Goal: Task Accomplishment & Management: Manage account settings

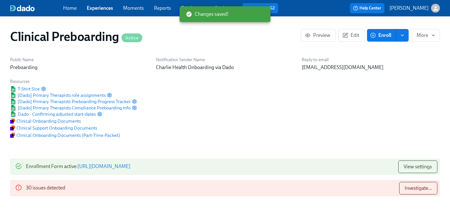
scroll to position [664, 0]
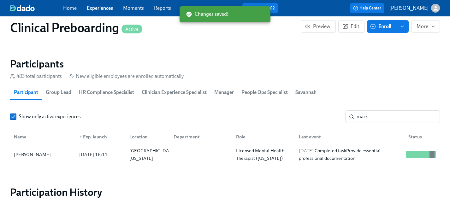
click at [104, 5] on link "Experiences" at bounding box center [100, 8] width 26 height 6
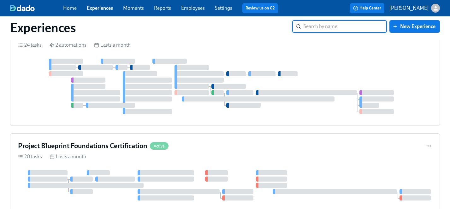
scroll to position [204, 0]
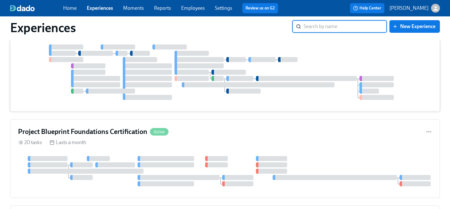
click at [326, 51] on div at bounding box center [225, 72] width 414 height 56
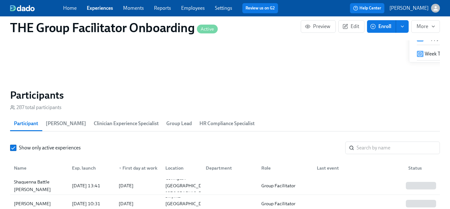
scroll to position [0, 7251]
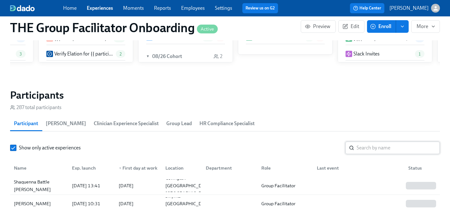
click at [373, 143] on input "search" at bounding box center [398, 148] width 83 height 13
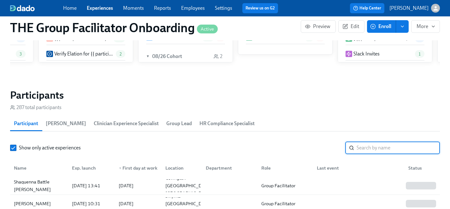
scroll to position [0, 7875]
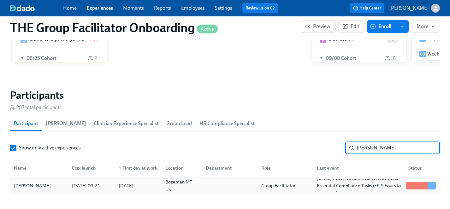
type input "[PERSON_NAME]"
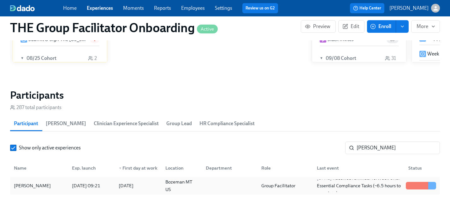
click at [27, 184] on div "[PERSON_NAME]" at bounding box center [32, 186] width 42 height 8
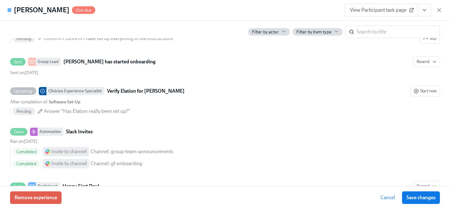
scroll to position [329, 0]
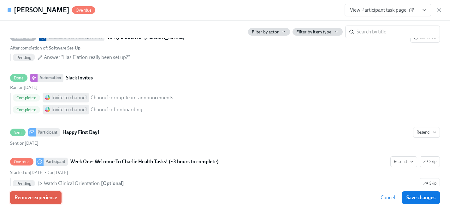
click at [56, 197] on span "Remove experience" at bounding box center [36, 198] width 43 height 6
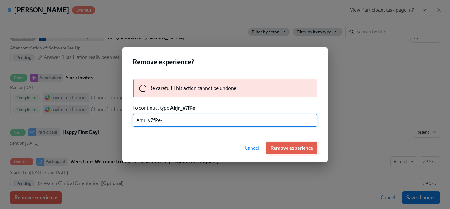
type input "Ahjr_v7fPe-"
click at [288, 149] on span "Remove experience" at bounding box center [291, 148] width 43 height 6
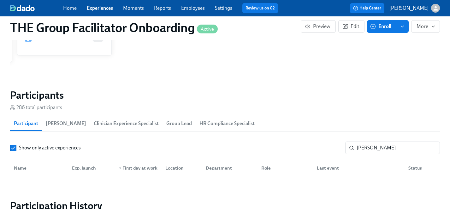
scroll to position [0, 8839]
click at [101, 9] on link "Experiences" at bounding box center [100, 8] width 26 height 6
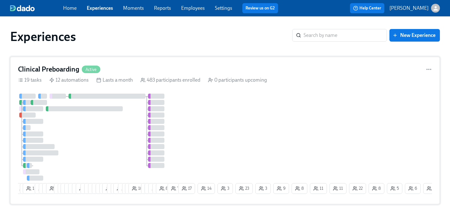
click at [116, 128] on div at bounding box center [97, 137] width 159 height 87
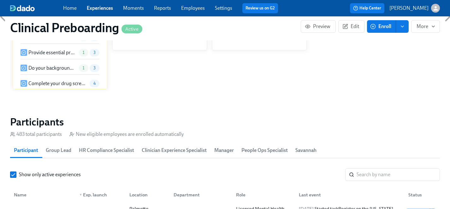
scroll to position [636, 0]
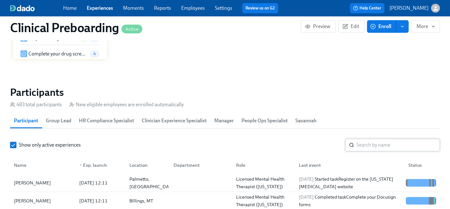
click at [377, 147] on input "search" at bounding box center [398, 145] width 83 height 13
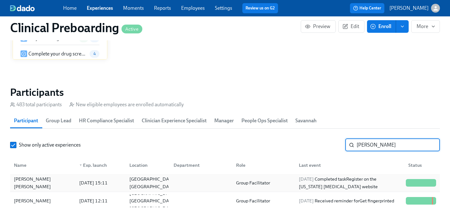
type input "[PERSON_NAME]"
click at [26, 183] on div "[PERSON_NAME] [PERSON_NAME]" at bounding box center [42, 182] width 63 height 15
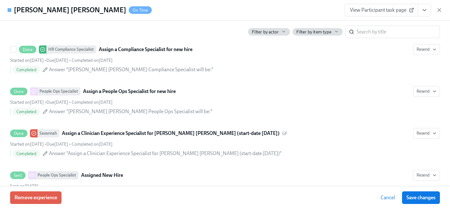
scroll to position [0, 8141]
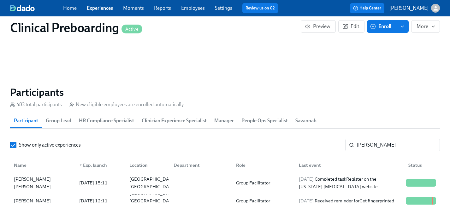
click at [102, 7] on link "Experiences" at bounding box center [100, 8] width 26 height 6
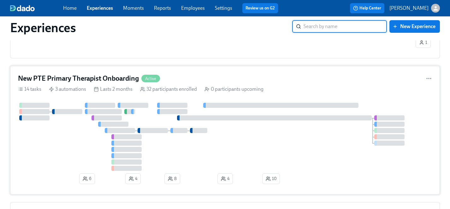
scroll to position [585, 0]
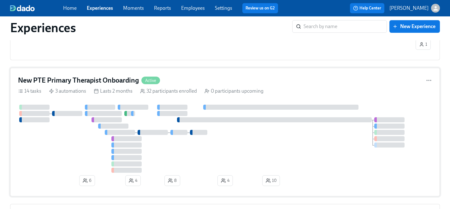
click at [81, 140] on div at bounding box center [225, 139] width 414 height 68
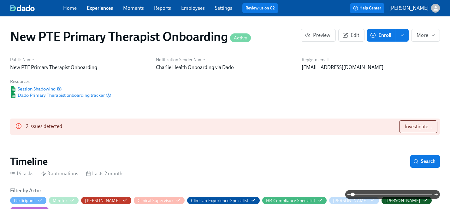
scroll to position [0, 2790]
click at [423, 126] on span "Investigate..." at bounding box center [418, 127] width 27 height 6
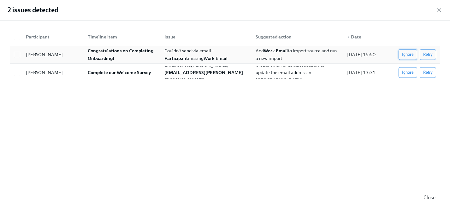
click at [407, 52] on span "Ignore" at bounding box center [408, 54] width 12 height 6
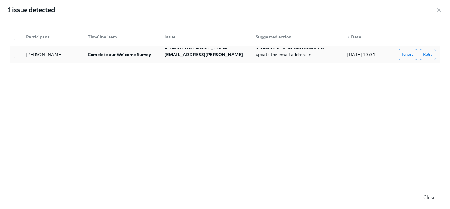
scroll to position [0, 3454]
click at [439, 9] on icon "button" at bounding box center [439, 10] width 6 height 6
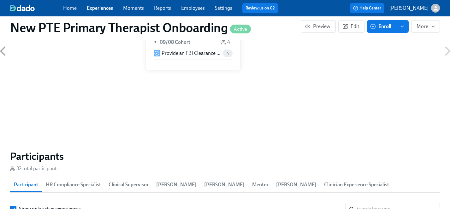
scroll to position [565, 0]
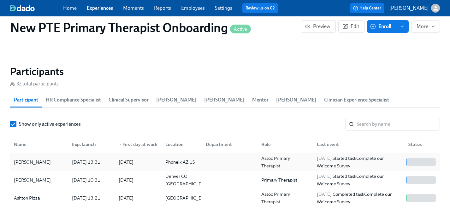
click at [33, 158] on div "[PERSON_NAME]" at bounding box center [32, 162] width 42 height 8
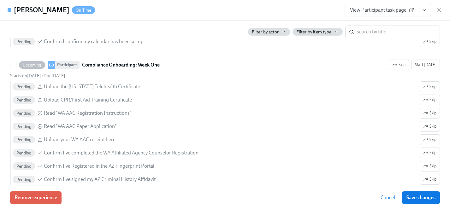
scroll to position [803, 0]
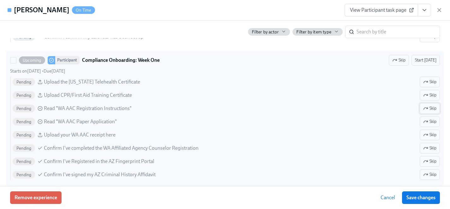
click at [428, 110] on icon "button" at bounding box center [425, 108] width 5 height 5
click at [430, 122] on span "Skip" at bounding box center [429, 122] width 13 height 6
click at [431, 136] on span "Skip" at bounding box center [429, 135] width 13 height 6
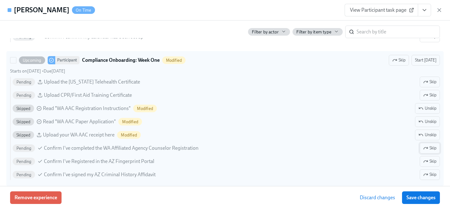
click at [431, 150] on span "Skip" at bounding box center [429, 148] width 13 height 6
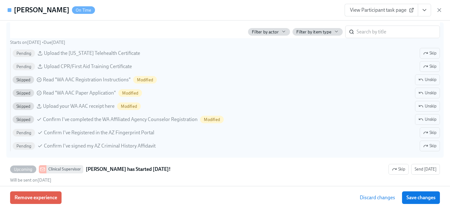
scroll to position [839, 0]
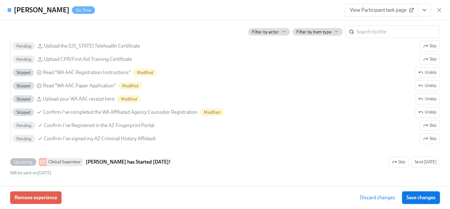
click at [417, 194] on button "Save changes" at bounding box center [421, 198] width 38 height 13
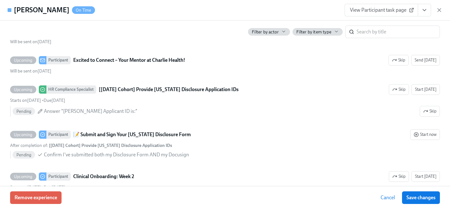
scroll to position [979, 0]
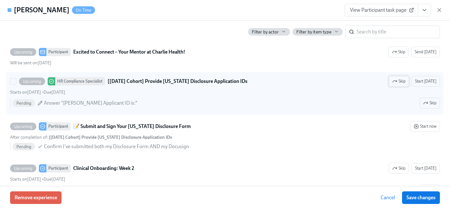
click at [402, 80] on span "Skip" at bounding box center [398, 81] width 13 height 6
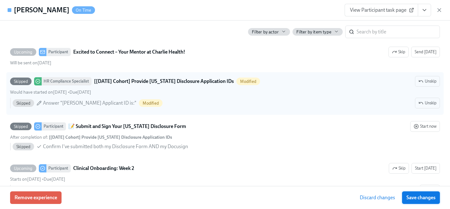
click at [424, 199] on span "Save changes" at bounding box center [420, 198] width 29 height 6
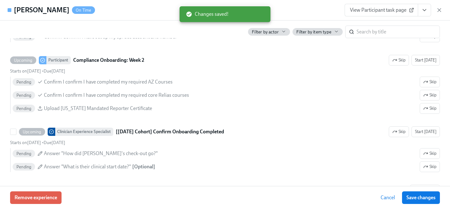
scroll to position [1226, 0]
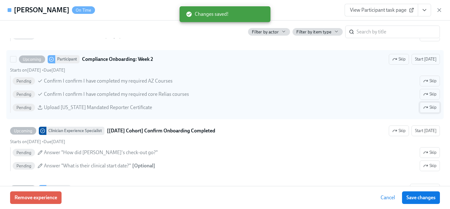
click at [426, 109] on icon "button" at bounding box center [425, 107] width 5 height 5
click at [417, 197] on span "Save changes" at bounding box center [420, 198] width 29 height 6
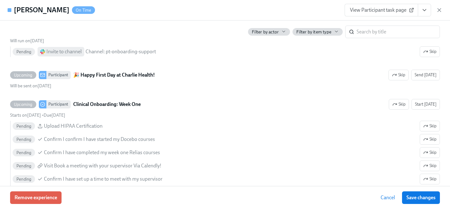
scroll to position [558, 0]
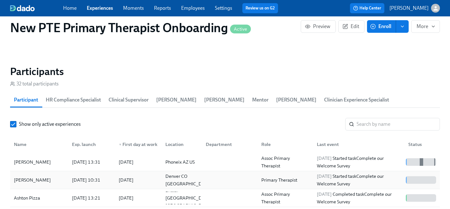
click at [33, 176] on div "[PERSON_NAME]" at bounding box center [32, 180] width 42 height 8
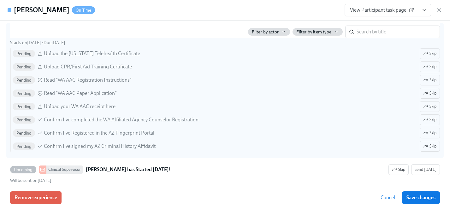
scroll to position [828, 0]
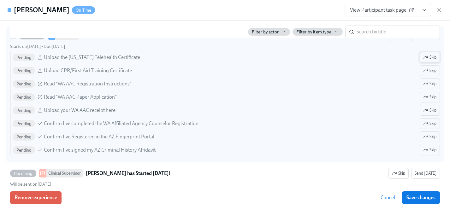
click at [427, 60] on icon "button" at bounding box center [425, 57] width 5 height 5
click at [427, 83] on icon "button" at bounding box center [425, 83] width 5 height 5
click at [427, 95] on icon "button" at bounding box center [425, 97] width 5 height 5
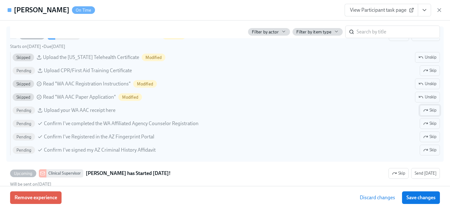
click at [427, 109] on icon "button" at bounding box center [425, 110] width 5 height 5
click at [427, 124] on icon "button" at bounding box center [425, 123] width 5 height 5
click at [427, 135] on icon "button" at bounding box center [425, 136] width 5 height 5
click at [427, 149] on icon "button" at bounding box center [426, 149] width 1 height 1
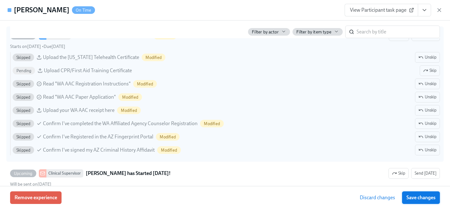
click at [424, 198] on span "Save changes" at bounding box center [420, 198] width 29 height 6
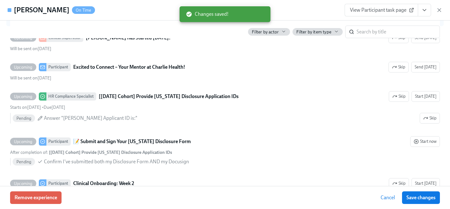
scroll to position [965, 0]
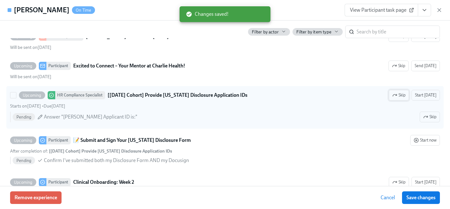
click at [405, 95] on span "Skip" at bounding box center [398, 95] width 13 height 6
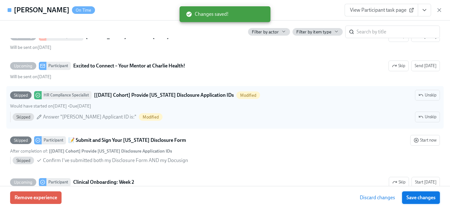
click at [428, 199] on span "Save changes" at bounding box center [420, 198] width 29 height 6
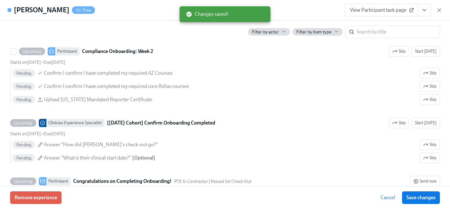
scroll to position [1235, 0]
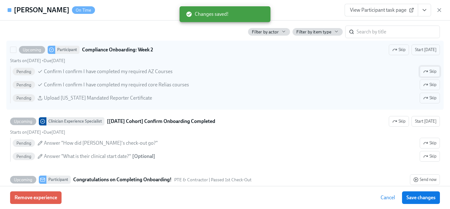
click at [430, 71] on span "Skip" at bounding box center [429, 71] width 13 height 6
click at [430, 98] on span "Skip" at bounding box center [429, 98] width 13 height 6
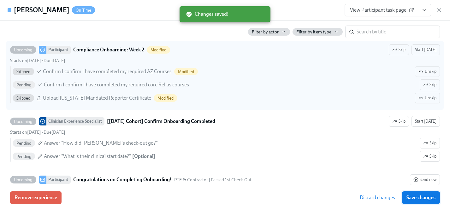
click at [422, 200] on span "Save changes" at bounding box center [420, 198] width 29 height 6
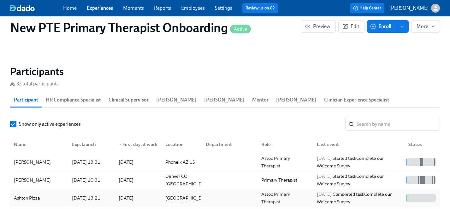
click at [28, 194] on div "Ashton Pizza" at bounding box center [26, 198] width 31 height 8
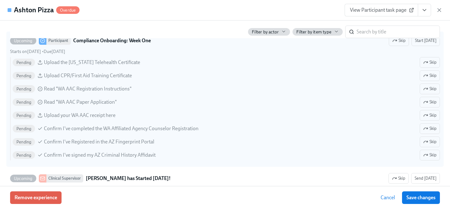
scroll to position [824, 0]
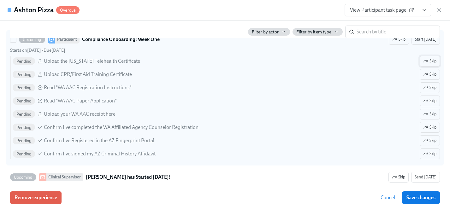
click at [434, 60] on span "Skip" at bounding box center [429, 61] width 13 height 6
click at [432, 88] on span "Skip" at bounding box center [429, 88] width 13 height 6
click at [432, 101] on span "Skip" at bounding box center [429, 101] width 13 height 6
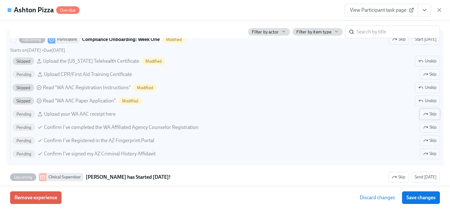
click at [431, 112] on span "Skip" at bounding box center [429, 114] width 13 height 6
click at [430, 124] on span "Skip" at bounding box center [429, 127] width 13 height 6
click at [430, 138] on span "Skip" at bounding box center [429, 141] width 13 height 6
click at [430, 151] on span "Skip" at bounding box center [429, 154] width 13 height 6
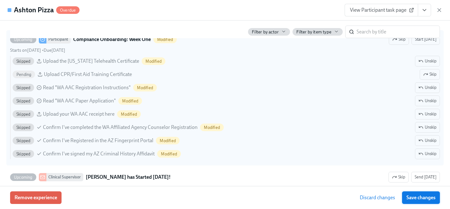
click at [427, 196] on span "Save changes" at bounding box center [420, 198] width 29 height 6
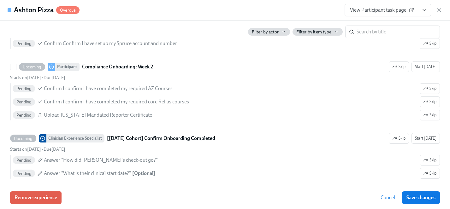
scroll to position [1219, 0]
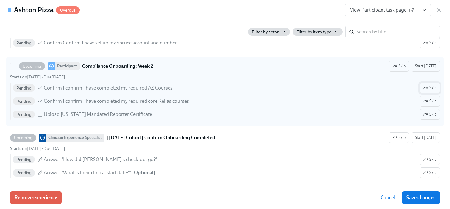
click at [433, 89] on span "Skip" at bounding box center [429, 88] width 13 height 6
click at [433, 117] on span "Skip" at bounding box center [429, 114] width 13 height 6
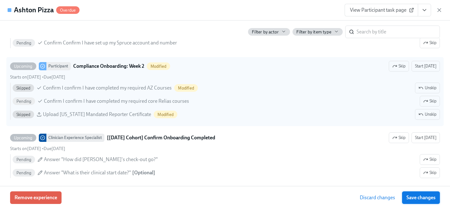
click at [429, 199] on span "Save changes" at bounding box center [420, 198] width 29 height 6
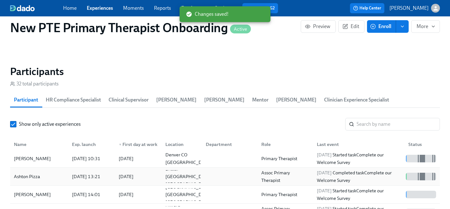
scroll to position [38, 0]
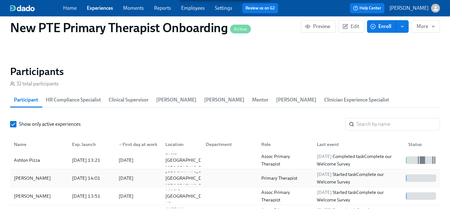
click at [33, 175] on div "[PERSON_NAME]" at bounding box center [32, 179] width 42 height 8
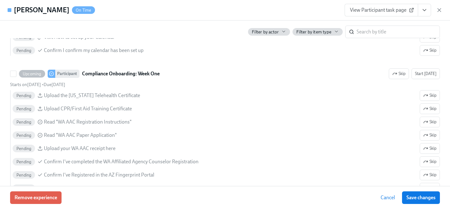
scroll to position [815, 0]
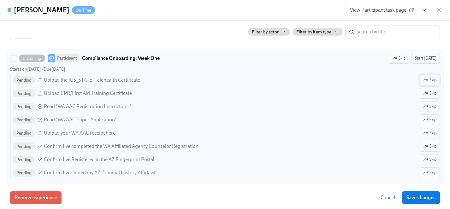
click at [430, 78] on span "Skip" at bounding box center [429, 80] width 13 height 6
click at [429, 105] on span "Skip" at bounding box center [429, 107] width 13 height 6
click at [429, 120] on span "Skip" at bounding box center [429, 120] width 13 height 6
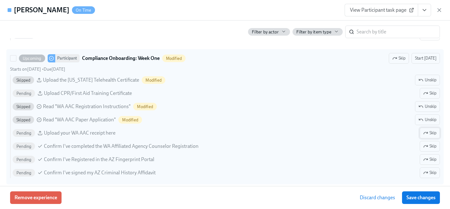
click at [429, 134] on span "Skip" at bounding box center [429, 133] width 13 height 6
click at [429, 146] on span "Skip" at bounding box center [429, 146] width 13 height 6
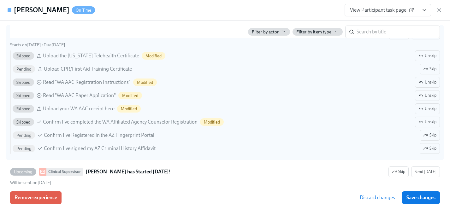
scroll to position [850, 0]
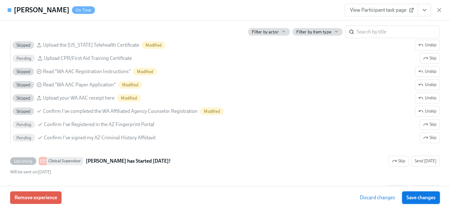
click at [431, 198] on span "Save changes" at bounding box center [420, 198] width 29 height 6
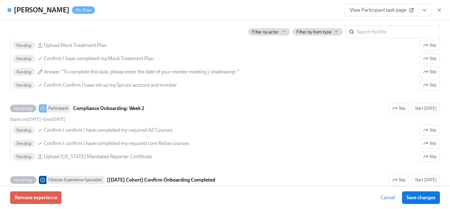
scroll to position [1192, 0]
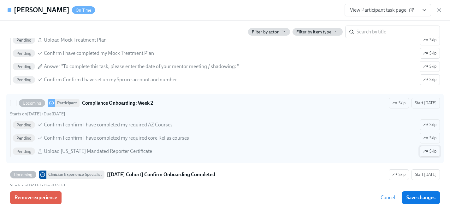
click at [434, 151] on span "Skip" at bounding box center [429, 151] width 13 height 6
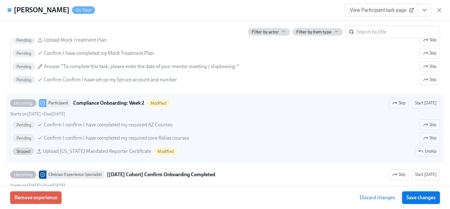
click at [431, 200] on span "Save changes" at bounding box center [420, 198] width 29 height 6
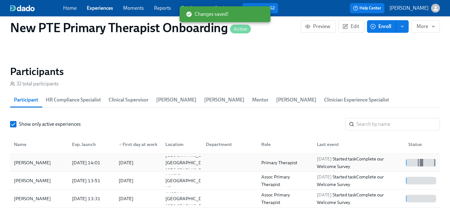
scroll to position [56, 0]
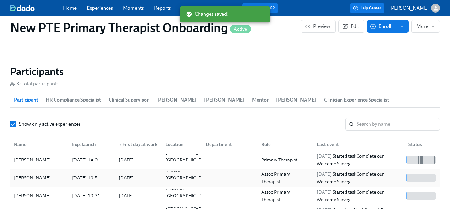
click at [26, 174] on div "[PERSON_NAME]" at bounding box center [32, 178] width 42 height 8
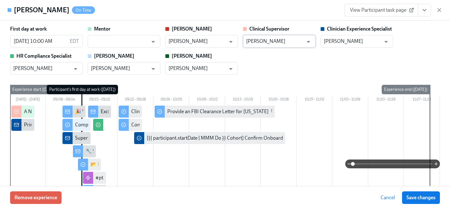
click at [283, 43] on input "[PERSON_NAME]" at bounding box center [274, 41] width 57 height 13
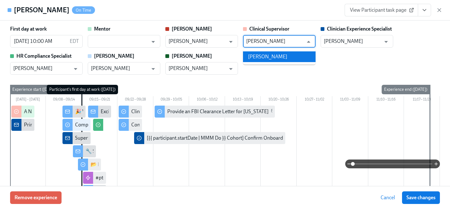
click at [281, 58] on li "[PERSON_NAME]" at bounding box center [279, 56] width 73 height 11
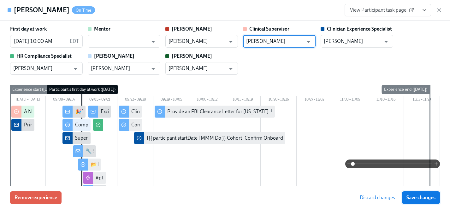
type input "[PERSON_NAME]"
click at [419, 198] on span "Save changes" at bounding box center [420, 198] width 29 height 6
type input "[PERSON_NAME]"
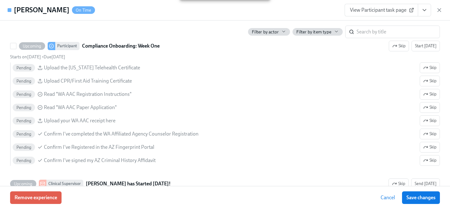
scroll to position [826, 0]
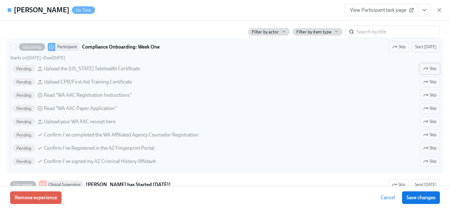
click at [430, 67] on span "Skip" at bounding box center [429, 69] width 13 height 6
click at [432, 94] on span "Skip" at bounding box center [429, 95] width 13 height 6
click at [432, 111] on span "Skip" at bounding box center [429, 108] width 13 height 6
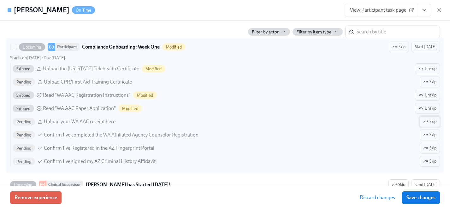
click at [432, 122] on span "Skip" at bounding box center [429, 122] width 13 height 6
click at [432, 137] on span "Skip" at bounding box center [429, 135] width 13 height 6
click at [432, 148] on span "Skip" at bounding box center [429, 148] width 13 height 6
click at [432, 160] on span "Skip" at bounding box center [429, 161] width 13 height 6
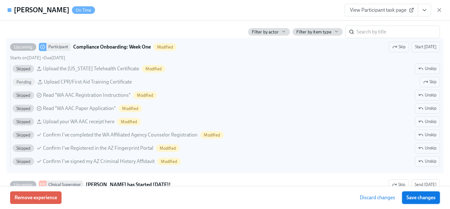
click at [429, 201] on span "Save changes" at bounding box center [420, 198] width 29 height 6
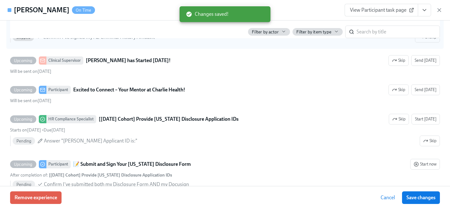
scroll to position [966, 0]
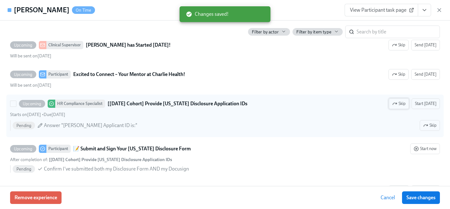
click at [405, 104] on span "Skip" at bounding box center [398, 104] width 13 height 6
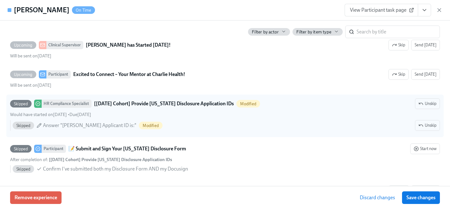
drag, startPoint x: 428, startPoint y: 198, endPoint x: 405, endPoint y: 209, distance: 25.0
click at [428, 198] on span "Save changes" at bounding box center [420, 198] width 29 height 6
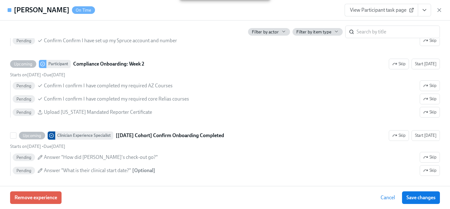
scroll to position [1231, 0]
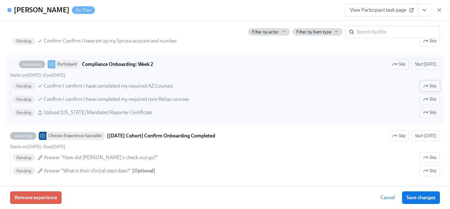
click at [434, 87] on span "Skip" at bounding box center [429, 86] width 13 height 6
click at [434, 113] on span "Skip" at bounding box center [429, 112] width 13 height 6
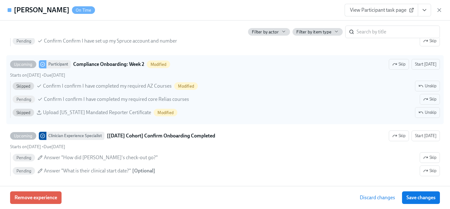
click at [429, 198] on span "Save changes" at bounding box center [420, 198] width 29 height 6
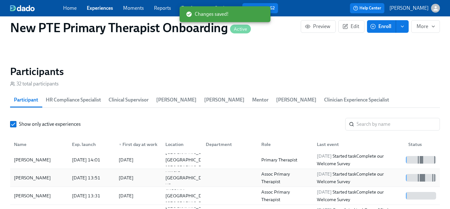
scroll to position [73, 0]
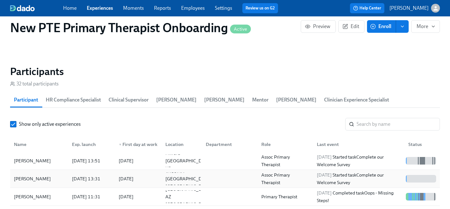
click at [39, 175] on div "[PERSON_NAME]" at bounding box center [32, 179] width 42 height 8
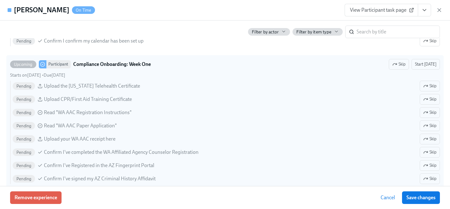
scroll to position [801, 0]
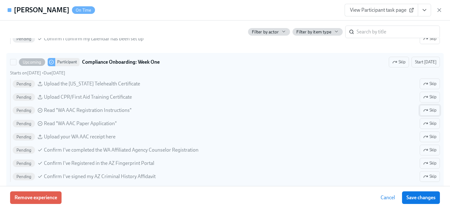
click at [429, 109] on span "Skip" at bounding box center [429, 110] width 13 height 6
click at [429, 126] on span "Skip" at bounding box center [429, 124] width 13 height 6
click at [430, 139] on span "Skip" at bounding box center [429, 137] width 13 height 6
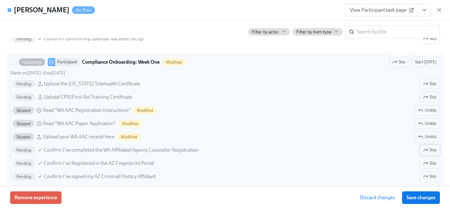
click at [430, 148] on span "Skip" at bounding box center [429, 150] width 13 height 6
click at [430, 162] on span "Skip" at bounding box center [429, 163] width 13 height 6
click at [430, 176] on span "Skip" at bounding box center [429, 177] width 13 height 6
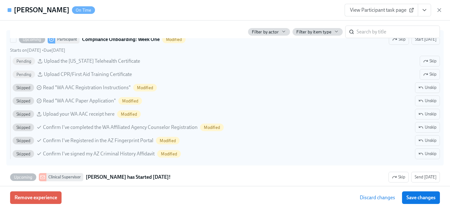
scroll to position [826, 0]
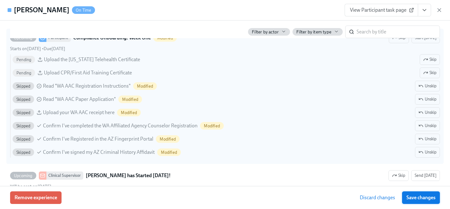
click at [428, 198] on span "Save changes" at bounding box center [420, 198] width 29 height 6
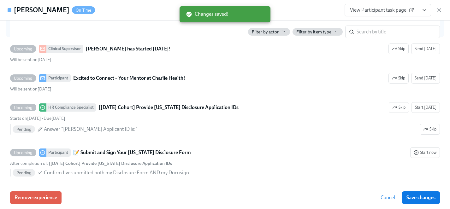
scroll to position [953, 0]
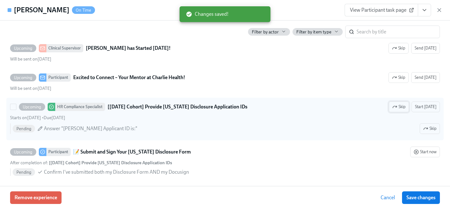
click at [397, 106] on icon "button" at bounding box center [395, 107] width 4 height 2
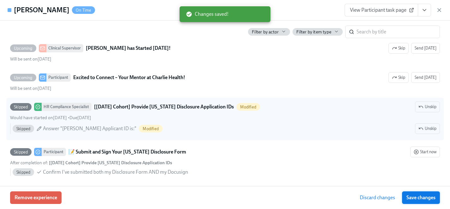
click at [427, 198] on span "Save changes" at bounding box center [420, 198] width 29 height 6
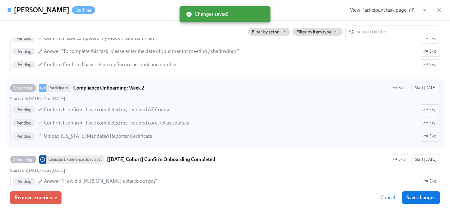
scroll to position [1201, 0]
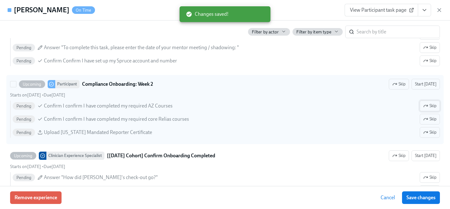
click at [428, 109] on span "Skip" at bounding box center [429, 106] width 13 height 6
click at [430, 131] on span "Skip" at bounding box center [429, 132] width 13 height 6
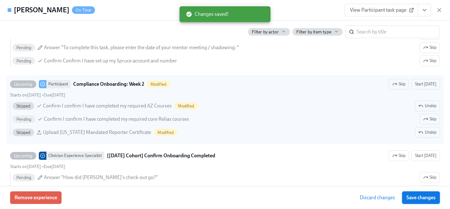
click at [423, 195] on span "Save changes" at bounding box center [420, 198] width 29 height 6
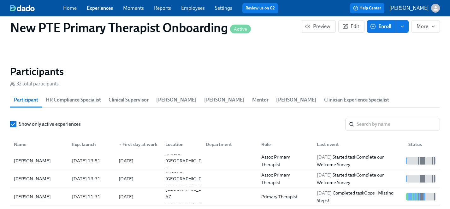
click at [97, 7] on link "Experiences" at bounding box center [100, 8] width 26 height 6
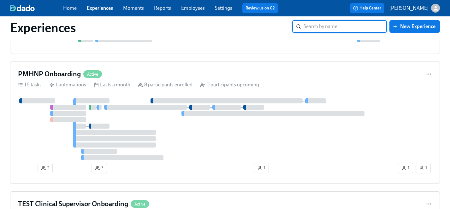
scroll to position [3293, 0]
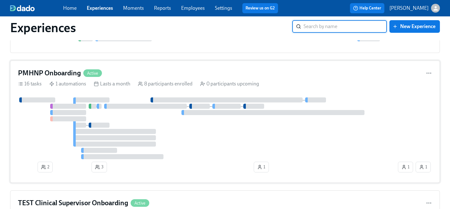
click at [220, 136] on div at bounding box center [207, 129] width 379 height 62
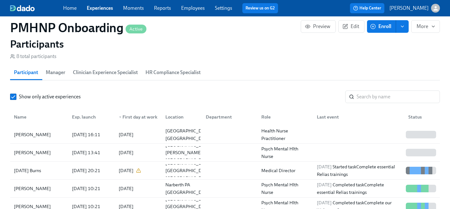
scroll to position [585, 0]
click at [36, 133] on div "[PERSON_NAME]" at bounding box center [32, 135] width 42 height 8
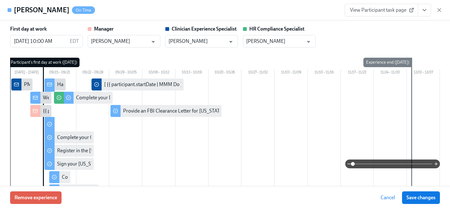
click at [387, 9] on span "View Participant task page" at bounding box center [381, 10] width 63 height 6
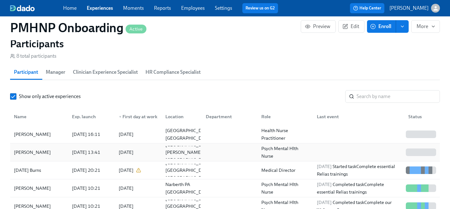
click at [36, 152] on div "[PERSON_NAME]" at bounding box center [32, 153] width 42 height 8
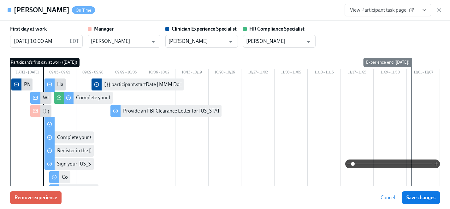
click at [389, 9] on span "View Participant task page" at bounding box center [381, 10] width 63 height 6
